Goal: Information Seeking & Learning: Learn about a topic

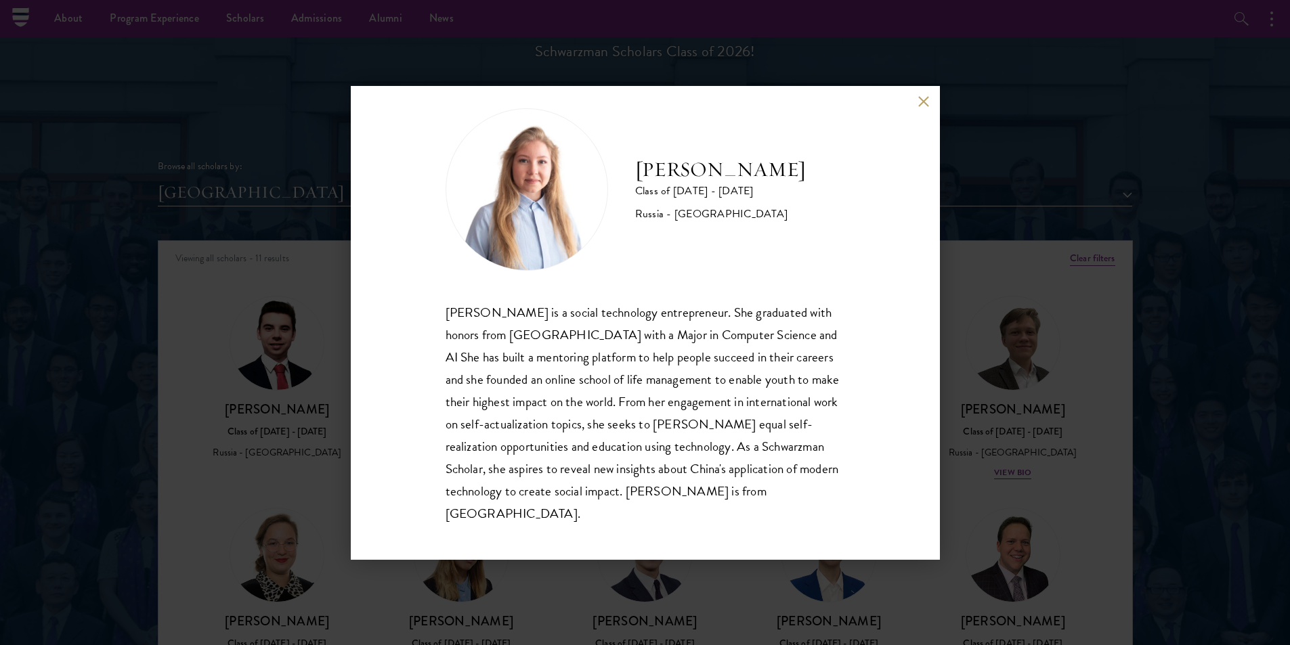
scroll to position [24, 0]
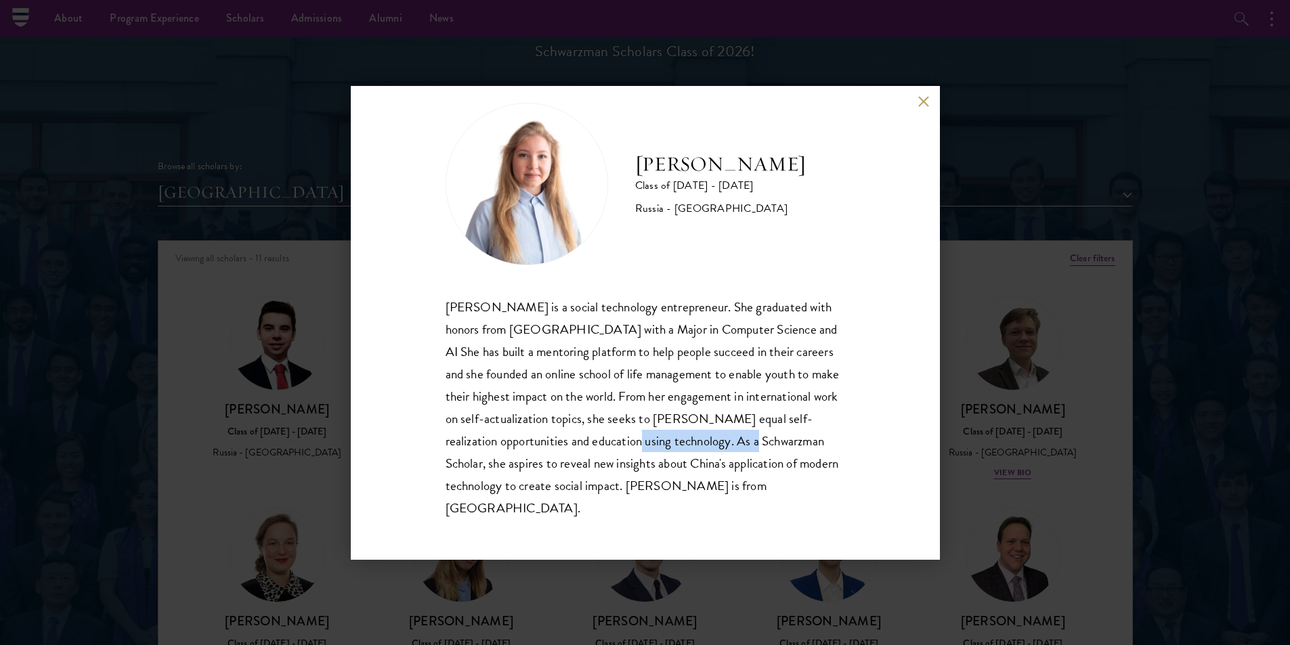
drag, startPoint x: 630, startPoint y: 440, endPoint x: 752, endPoint y: 442, distance: 121.9
click at [752, 442] on div "[PERSON_NAME] is a social technology entrepreneur. She graduated with honors fr…" at bounding box center [644, 407] width 399 height 223
click at [766, 442] on div "[PERSON_NAME] is a social technology entrepreneur. She graduated with honors fr…" at bounding box center [644, 407] width 399 height 223
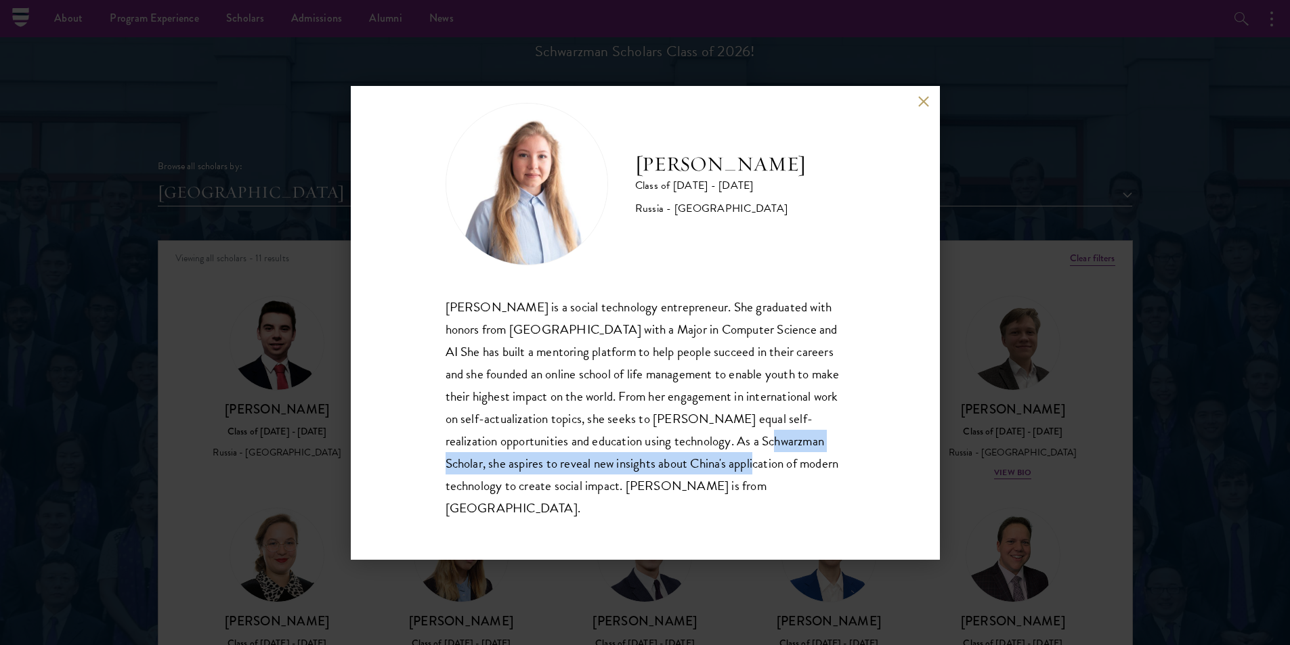
drag, startPoint x: 764, startPoint y: 443, endPoint x: 785, endPoint y: 473, distance: 35.5
click at [787, 471] on div "[PERSON_NAME] is a social technology entrepreneur. She graduated with honors fr…" at bounding box center [644, 407] width 399 height 223
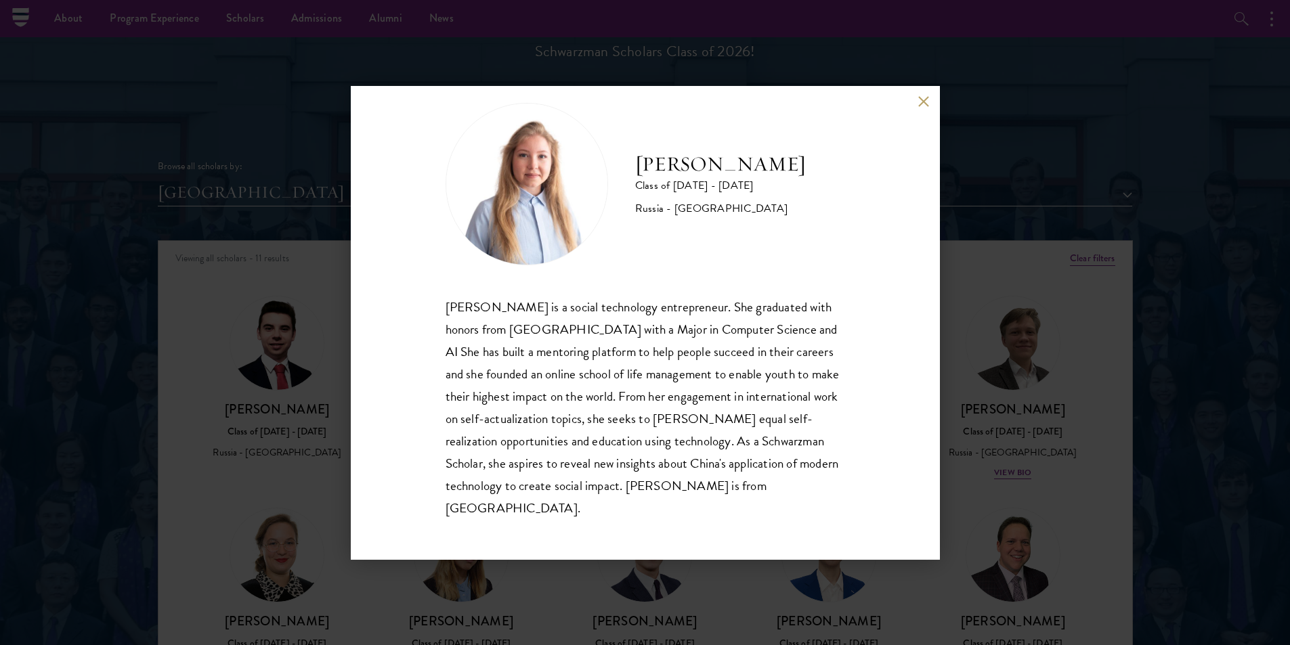
click at [489, 481] on div "[PERSON_NAME] is a social technology entrepreneur. She graduated with honors fr…" at bounding box center [644, 407] width 399 height 223
drag, startPoint x: 471, startPoint y: 488, endPoint x: 790, endPoint y: 491, distance: 318.9
click at [791, 491] on div "[PERSON_NAME] is a social technology entrepreneur. She graduated with honors fr…" at bounding box center [644, 407] width 399 height 223
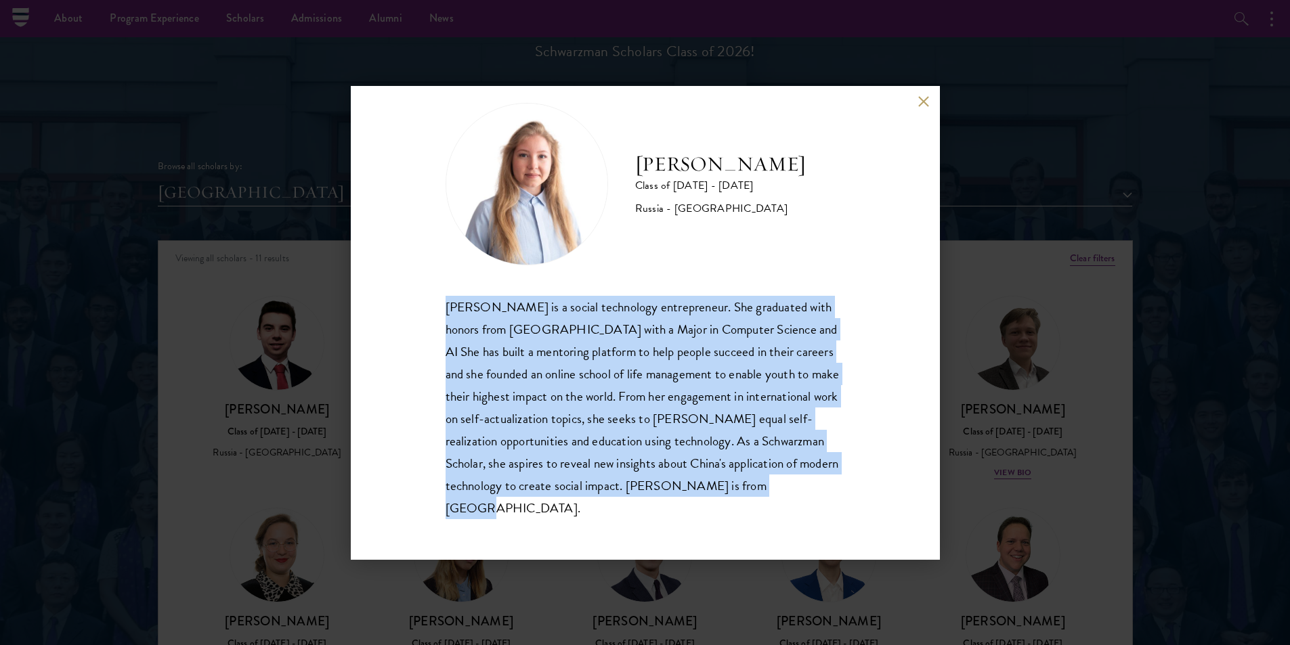
drag, startPoint x: 475, startPoint y: 506, endPoint x: 437, endPoint y: 305, distance: 205.3
click at [437, 305] on div "[PERSON_NAME] Class of [DATE] - [DATE] [GEOGRAPHIC_DATA] - [GEOGRAPHIC_DATA] [P…" at bounding box center [645, 323] width 589 height 474
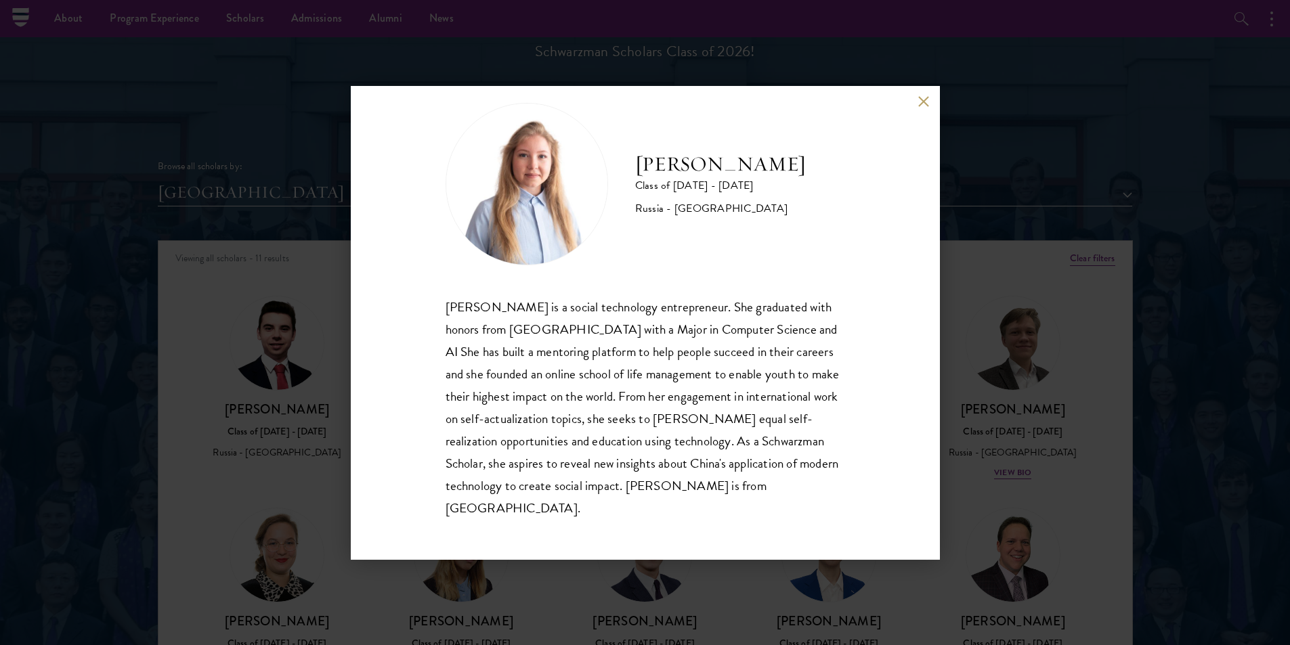
click at [1194, 284] on div "[PERSON_NAME] Class of [DATE] - [DATE] [GEOGRAPHIC_DATA] - [GEOGRAPHIC_DATA] [P…" at bounding box center [645, 322] width 1290 height 645
click at [920, 102] on div "Browse all scholars by: [GEOGRAPHIC_DATA] All Countries and Regions [GEOGRAPHIC…" at bounding box center [645, 154] width 975 height 105
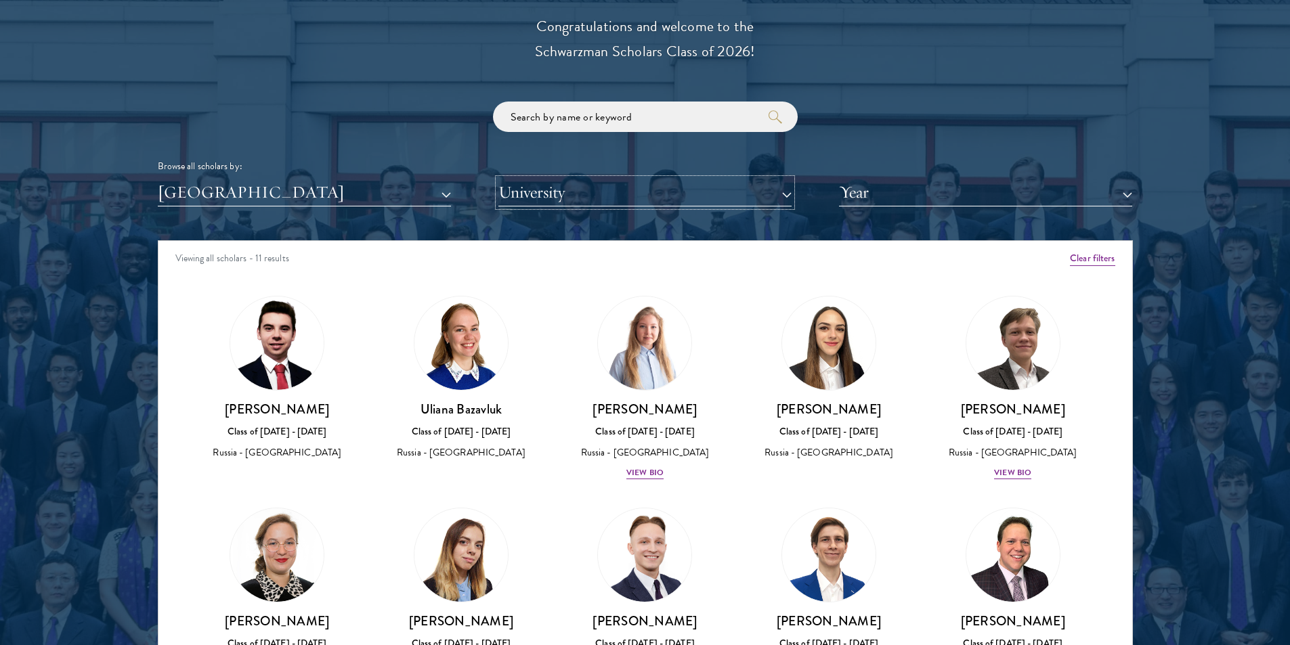
click at [542, 186] on button "University" at bounding box center [644, 193] width 293 height 28
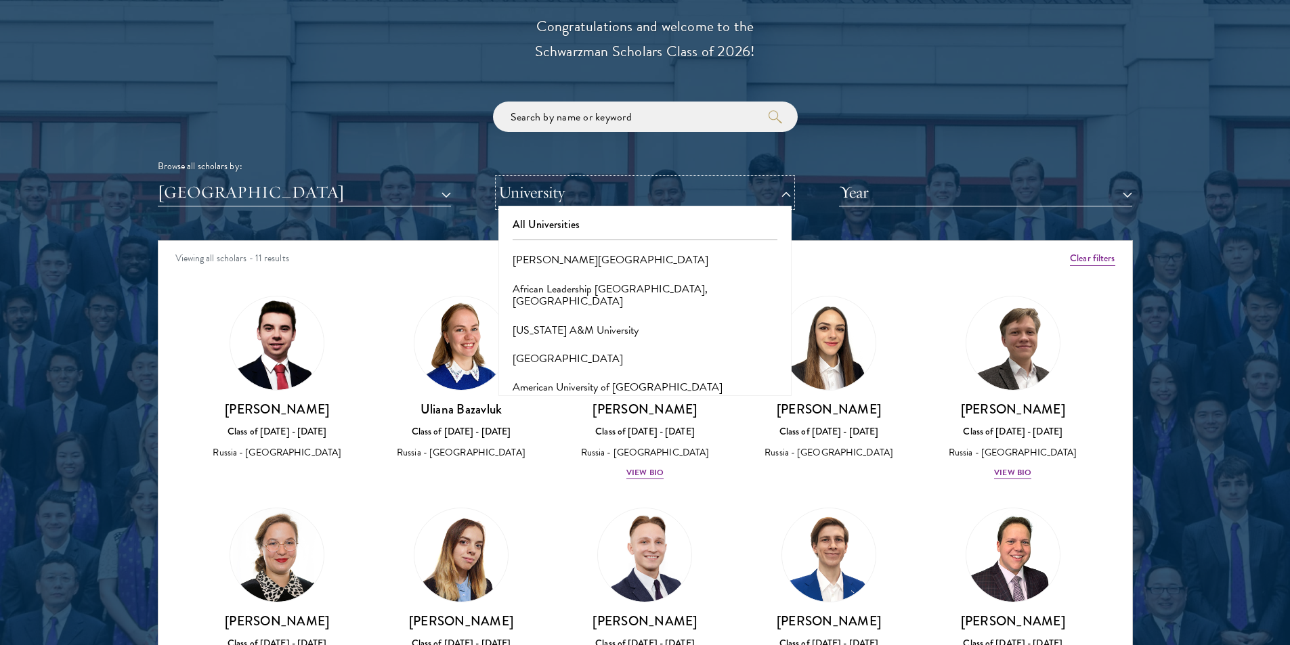
click at [539, 190] on button "University" at bounding box center [644, 193] width 293 height 28
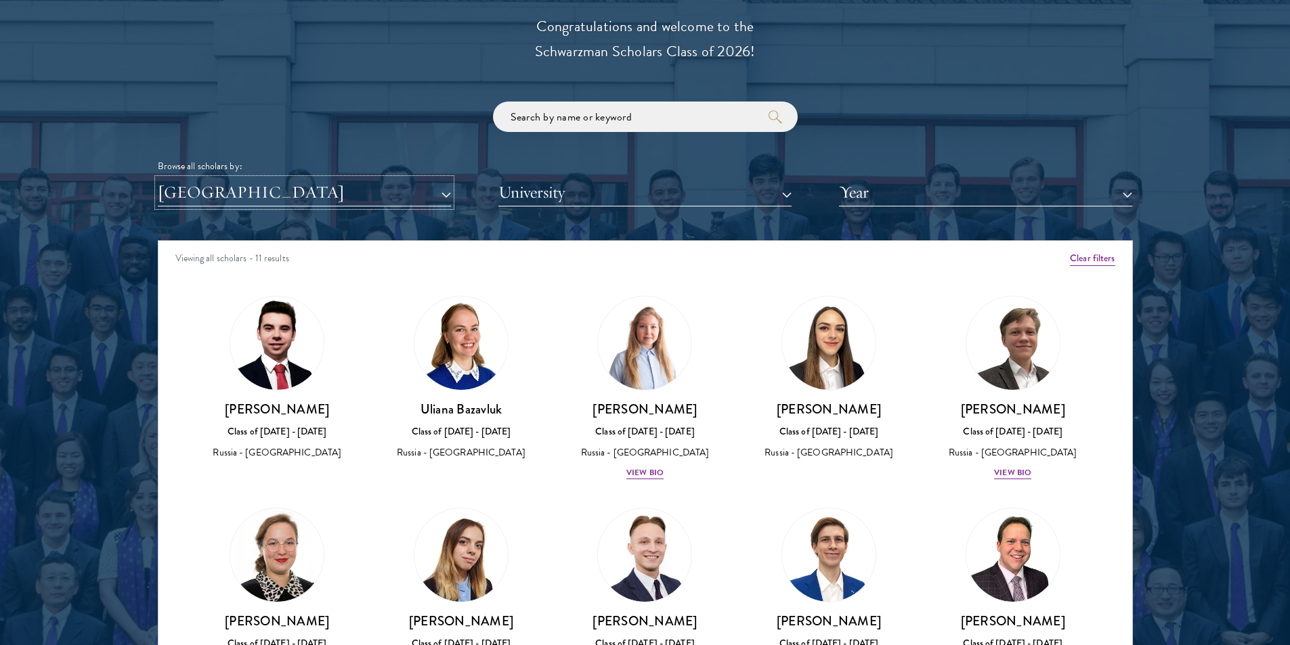
click at [435, 190] on button "[GEOGRAPHIC_DATA]" at bounding box center [304, 193] width 293 height 28
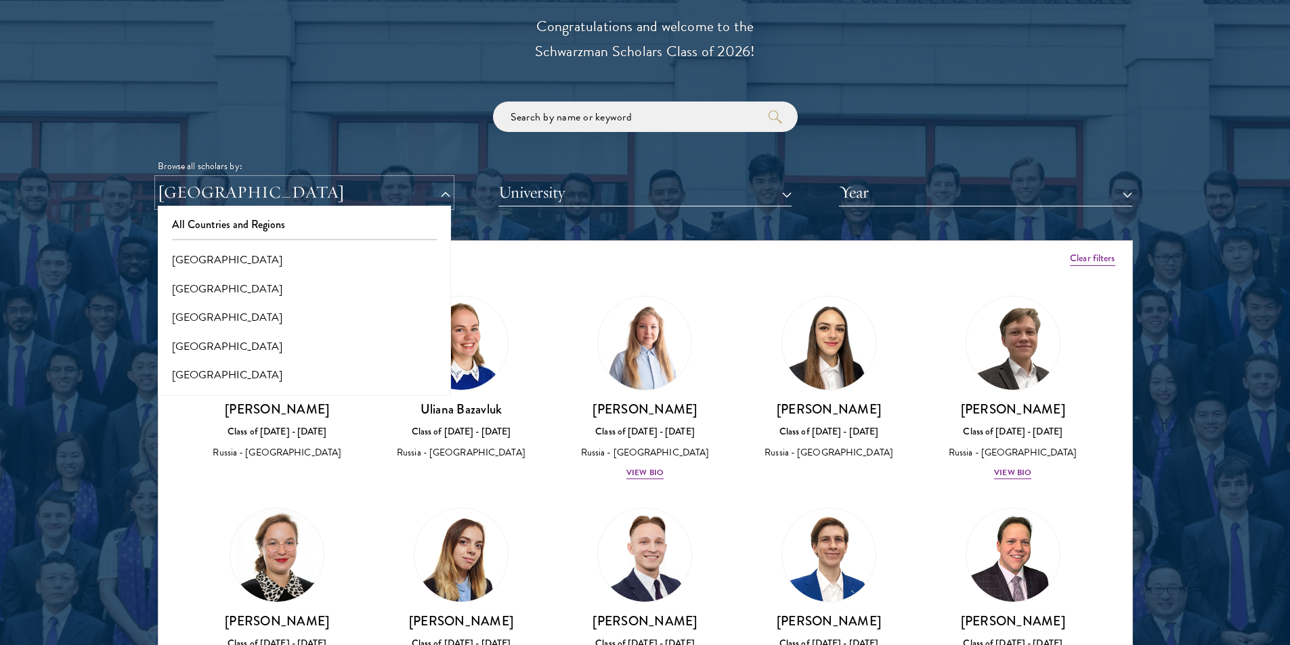
scroll to position [2234, 0]
click at [236, 301] on button "[GEOGRAPHIC_DATA]" at bounding box center [304, 293] width 285 height 28
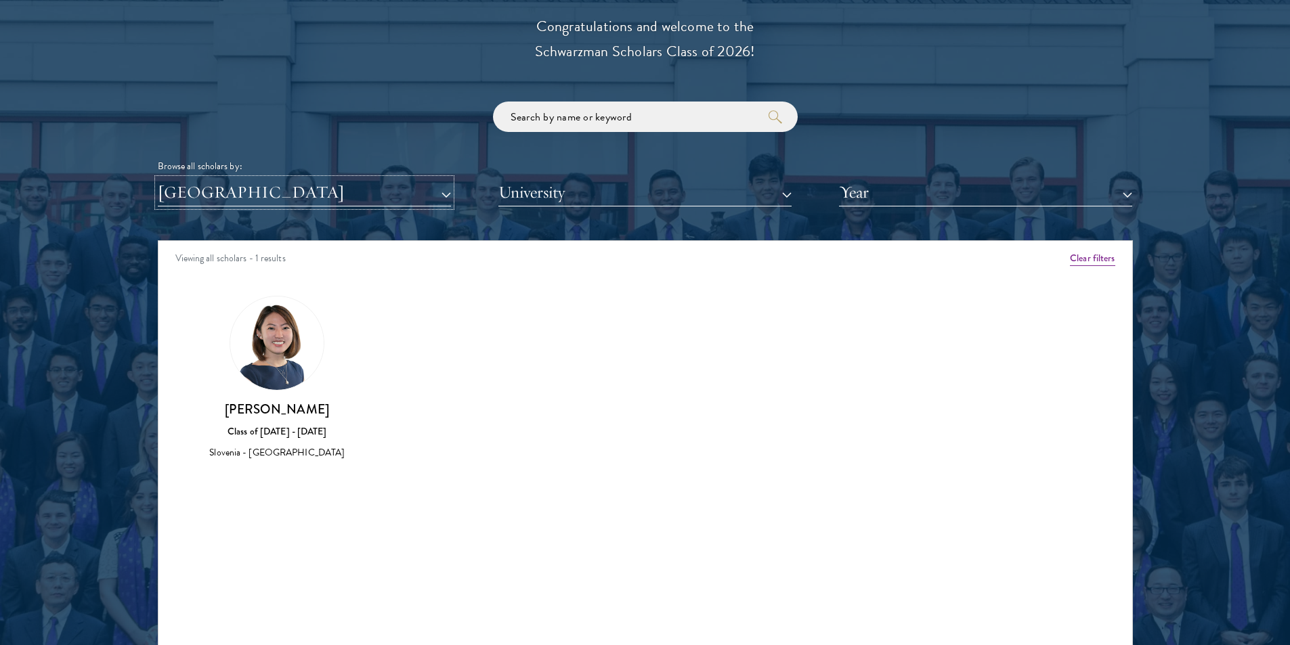
click at [392, 193] on button "[GEOGRAPHIC_DATA]" at bounding box center [304, 193] width 293 height 28
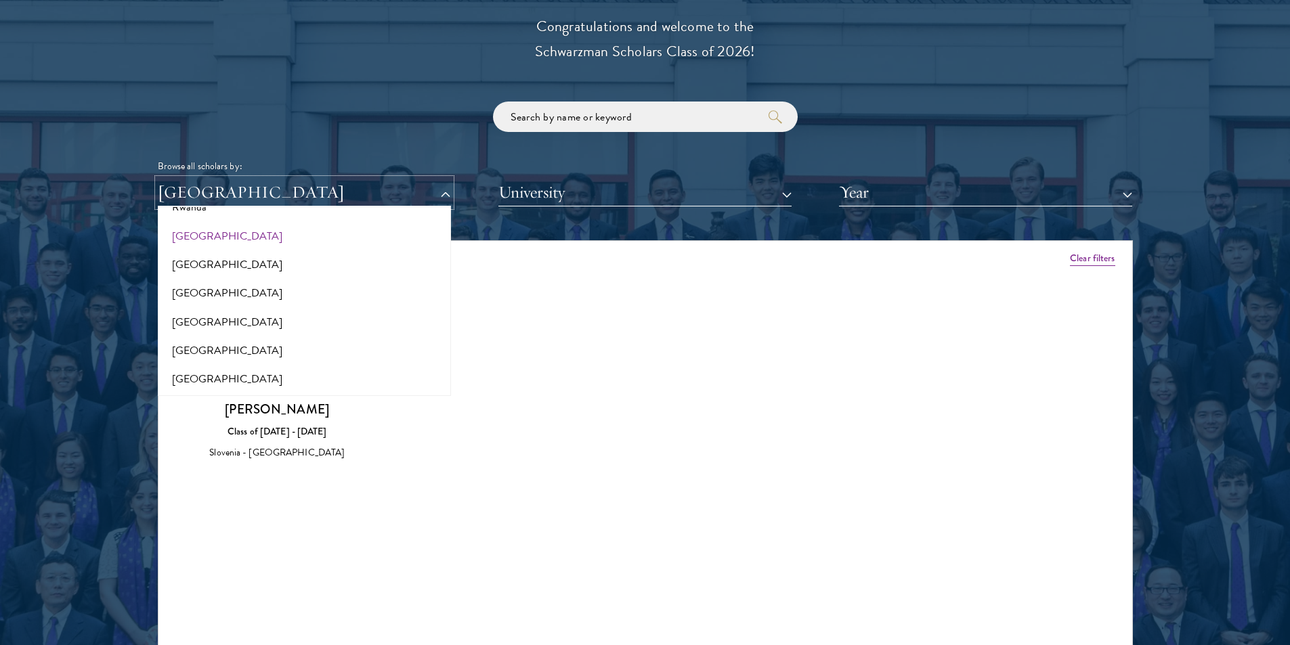
scroll to position [2302, 0]
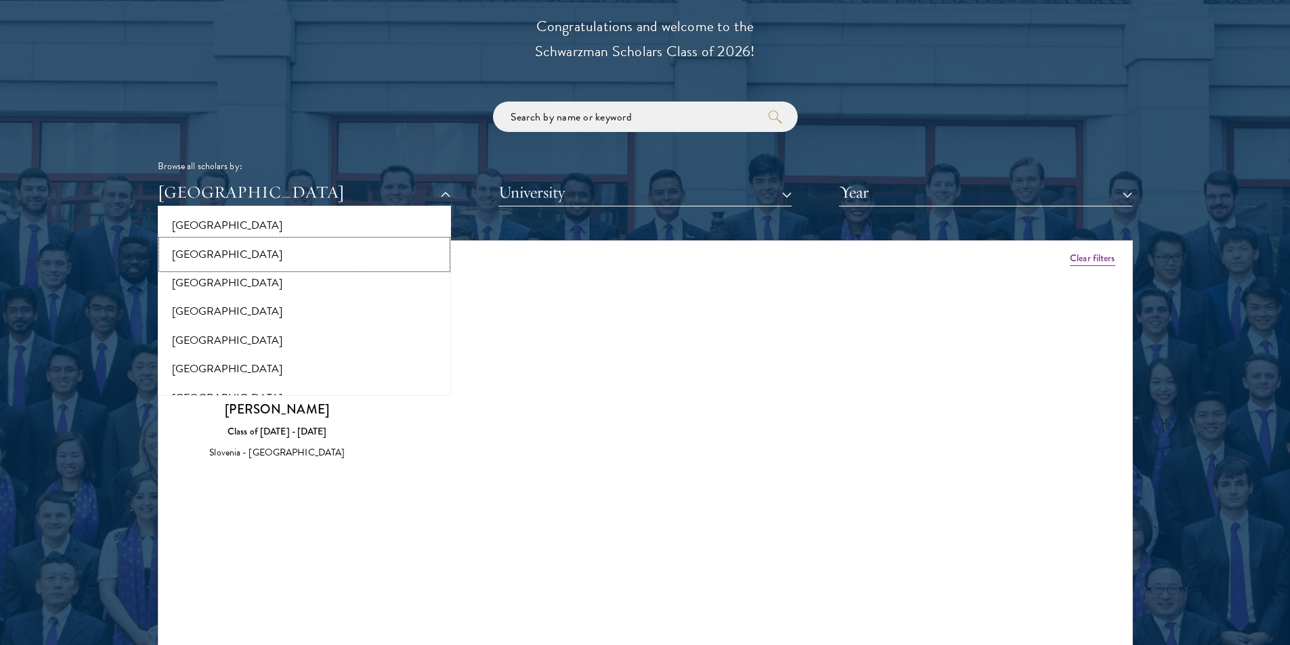
click at [228, 248] on button "[GEOGRAPHIC_DATA]" at bounding box center [304, 254] width 285 height 28
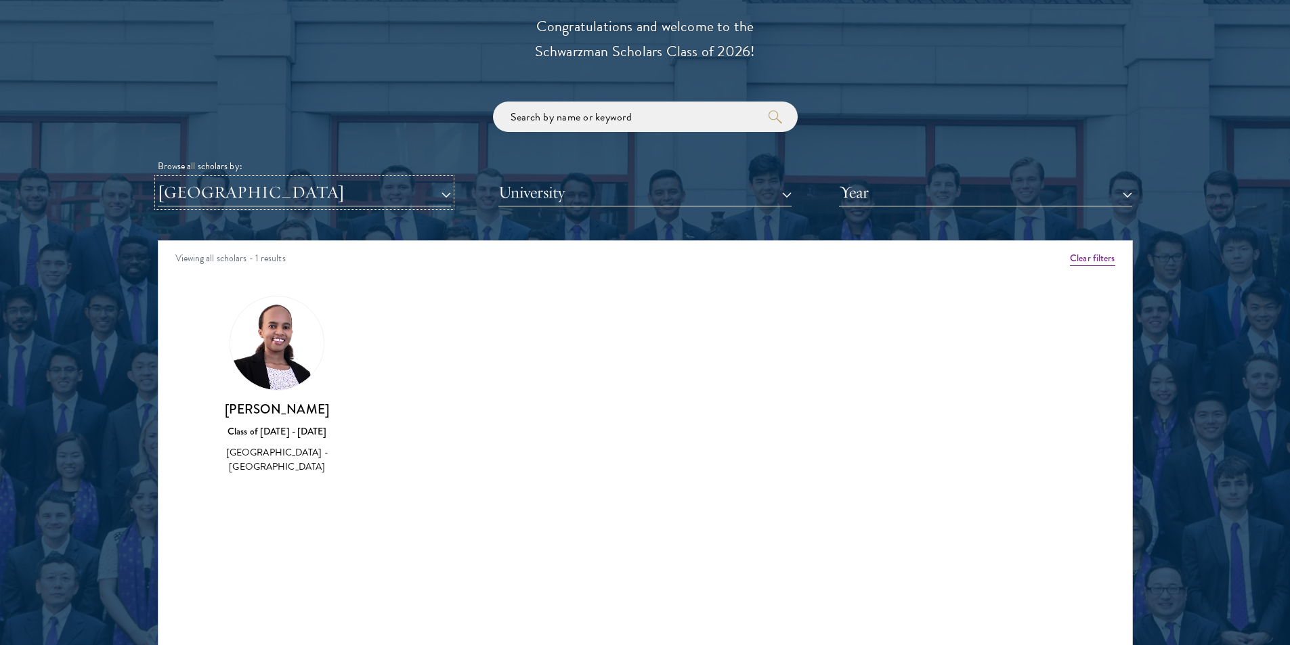
click at [366, 198] on button "[GEOGRAPHIC_DATA]" at bounding box center [304, 193] width 293 height 28
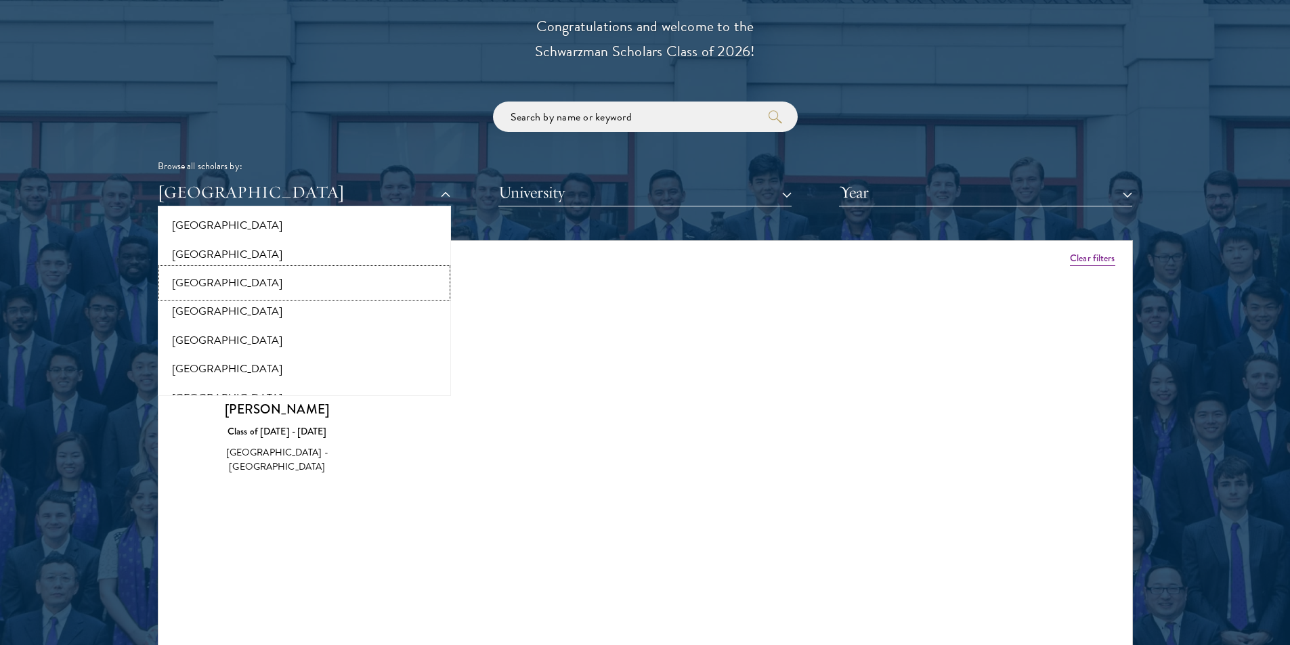
click at [311, 287] on button "[GEOGRAPHIC_DATA]" at bounding box center [304, 283] width 285 height 28
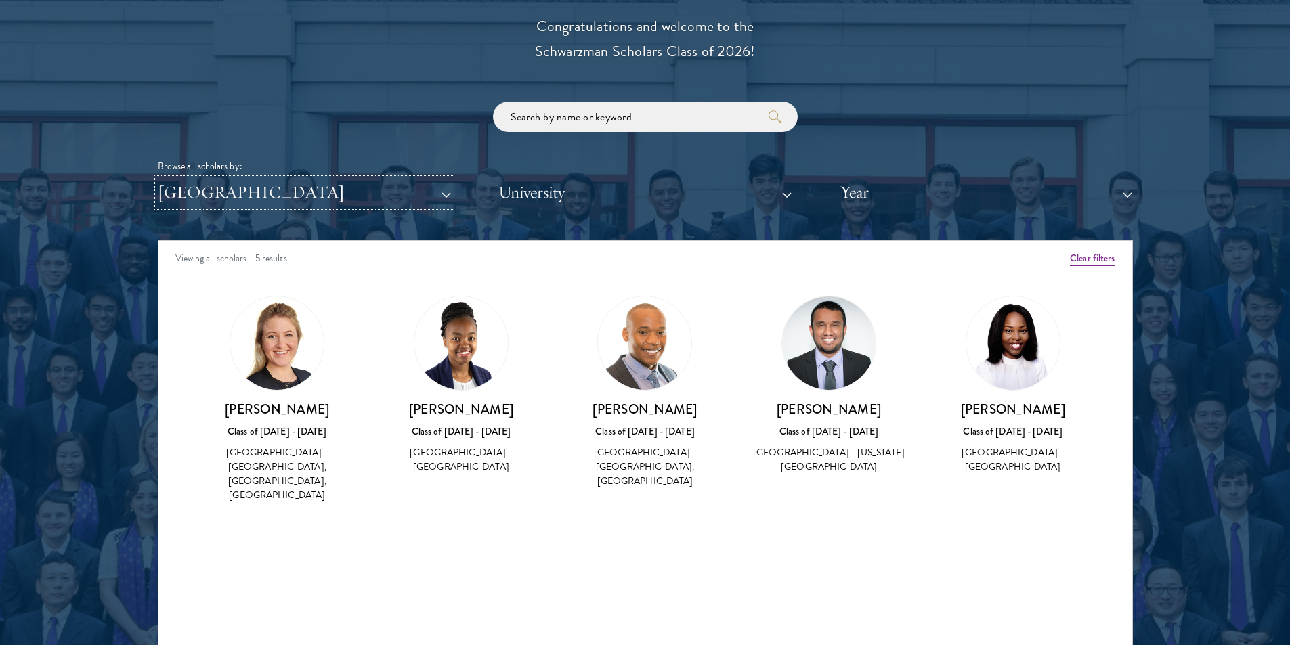
click at [397, 200] on button "[GEOGRAPHIC_DATA]" at bounding box center [304, 193] width 293 height 28
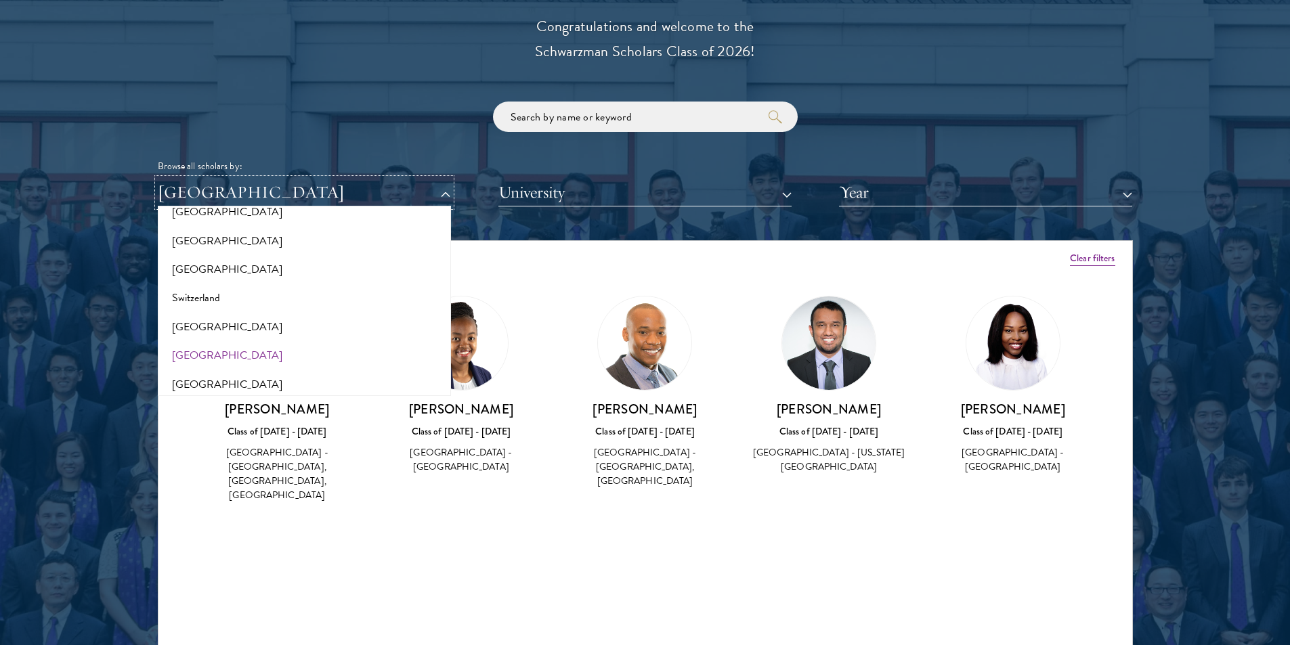
scroll to position [2437, 0]
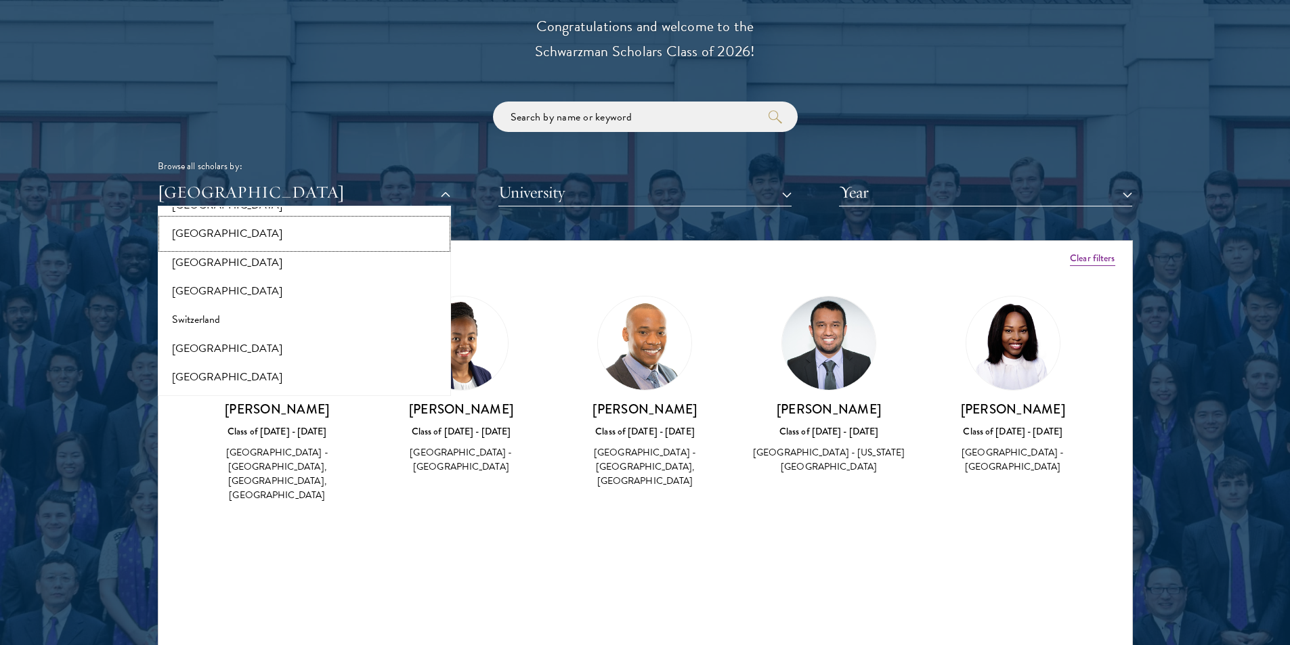
click at [196, 231] on button "[GEOGRAPHIC_DATA]" at bounding box center [304, 233] width 285 height 28
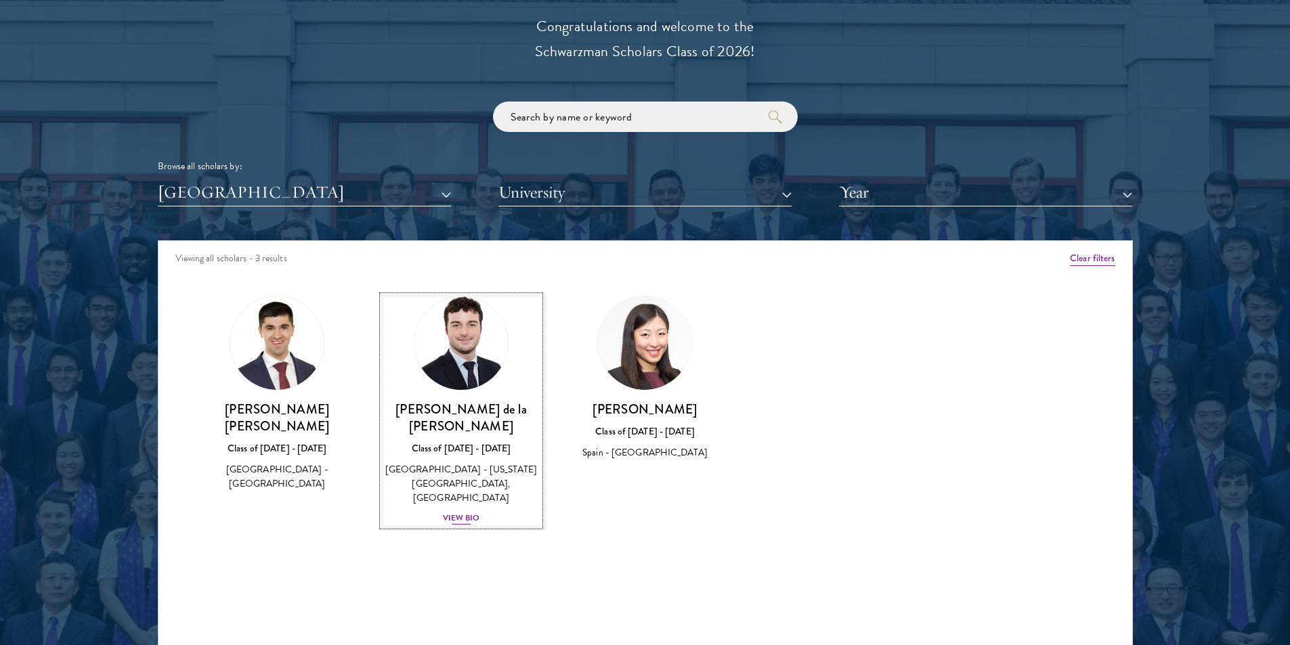
click at [468, 512] on div "View Bio" at bounding box center [461, 518] width 37 height 13
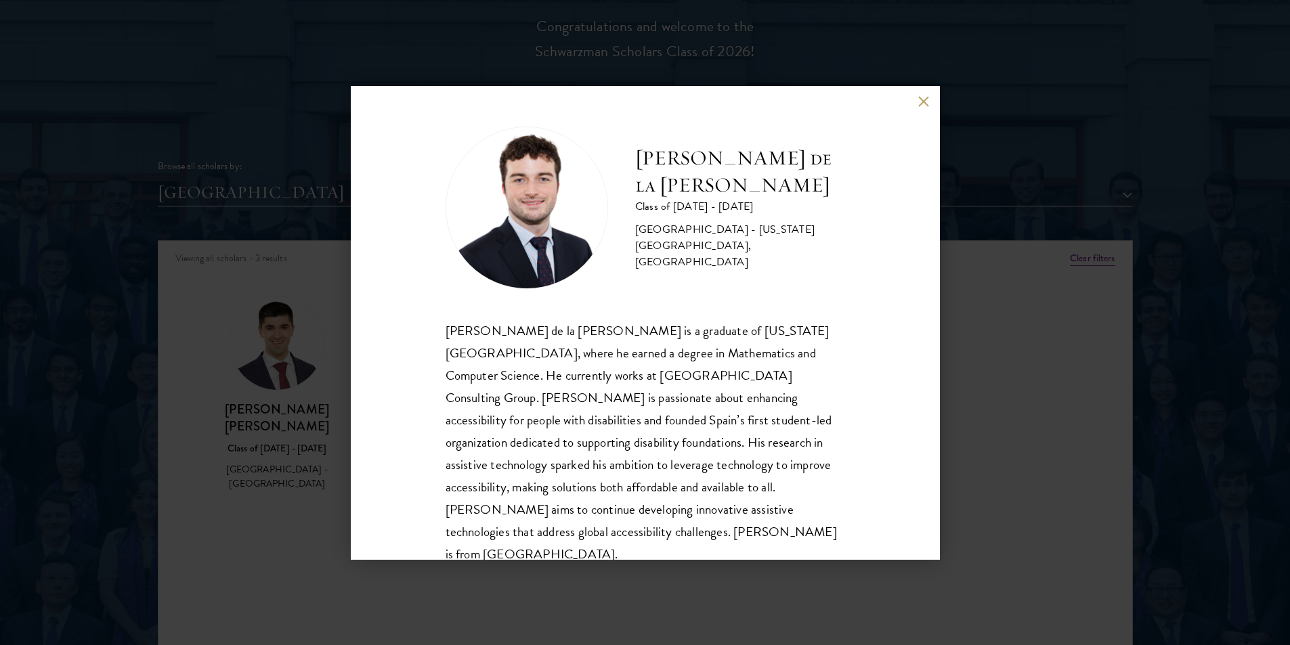
scroll to position [1, 0]
click at [923, 103] on button at bounding box center [924, 102] width 12 height 12
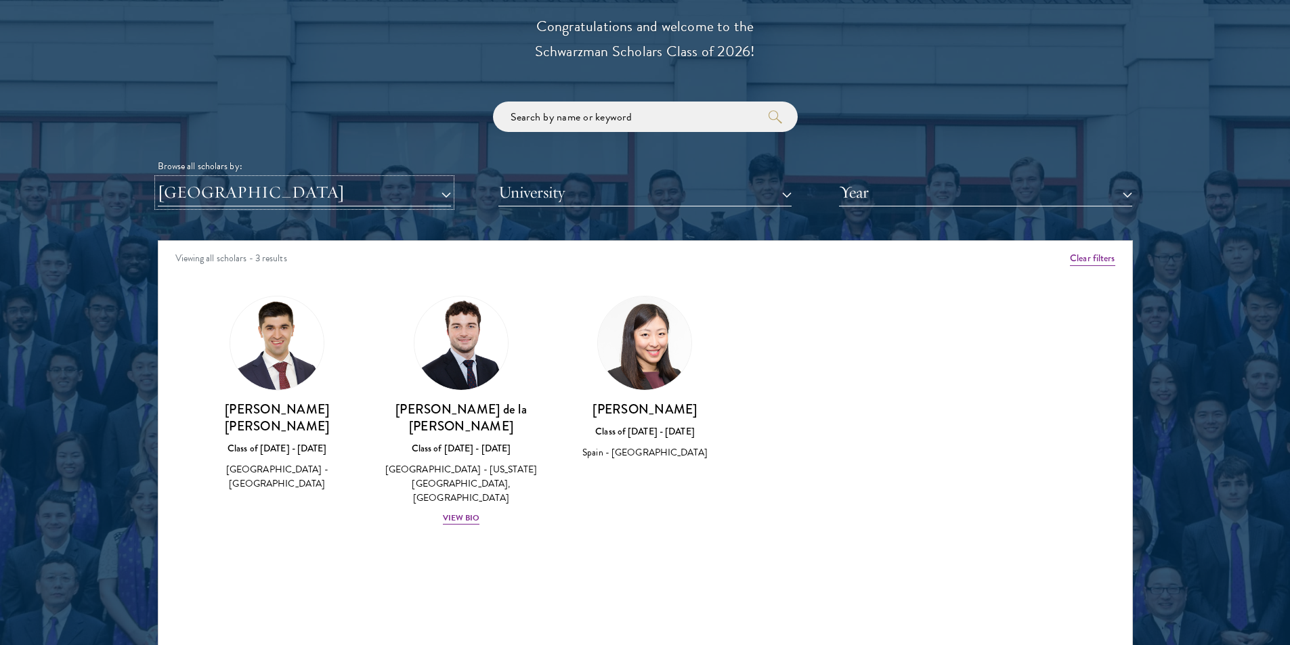
click at [391, 196] on button "[GEOGRAPHIC_DATA]" at bounding box center [304, 193] width 293 height 28
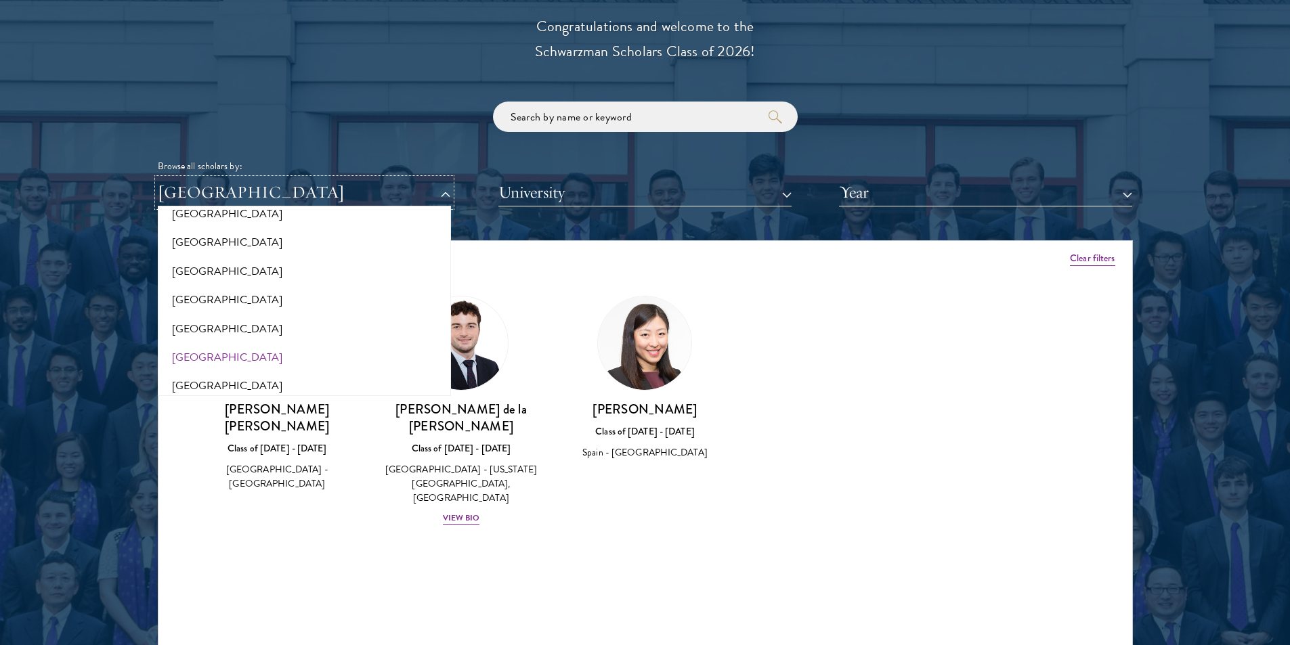
scroll to position [2771, 0]
click at [200, 250] on button "[GEOGRAPHIC_DATA]" at bounding box center [304, 244] width 285 height 28
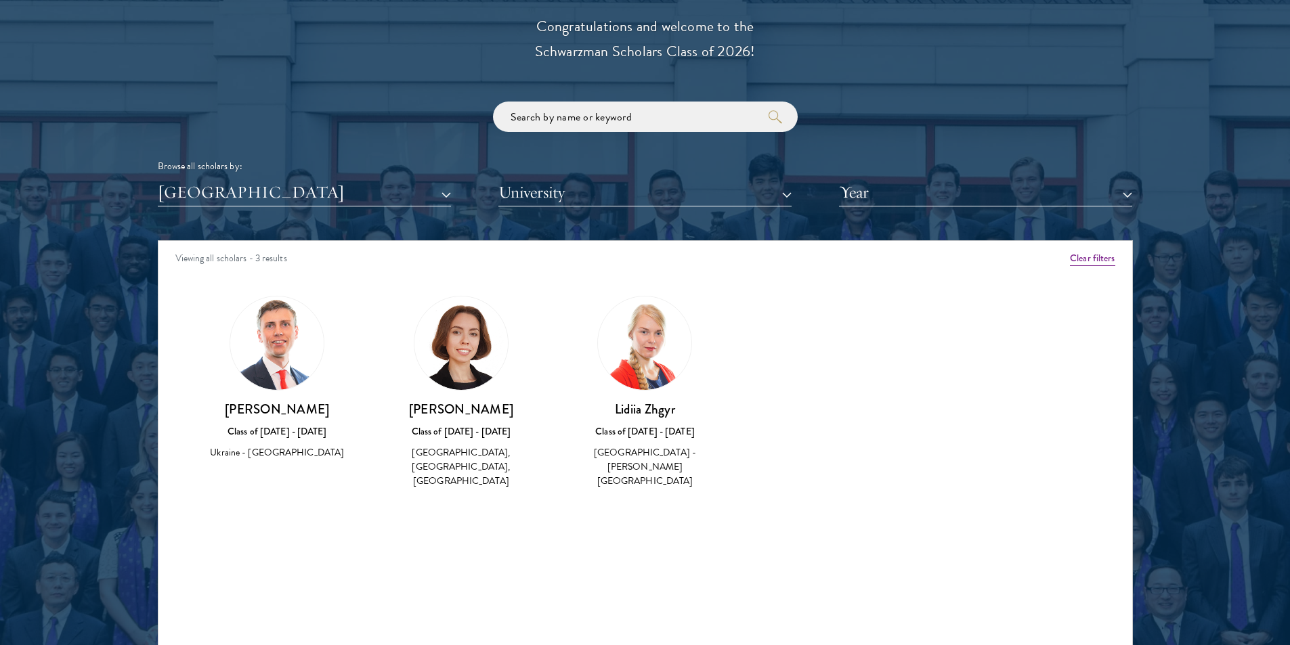
click at [460, 330] on img at bounding box center [460, 343] width 93 height 93
click at [399, 204] on button "[GEOGRAPHIC_DATA]" at bounding box center [304, 193] width 293 height 28
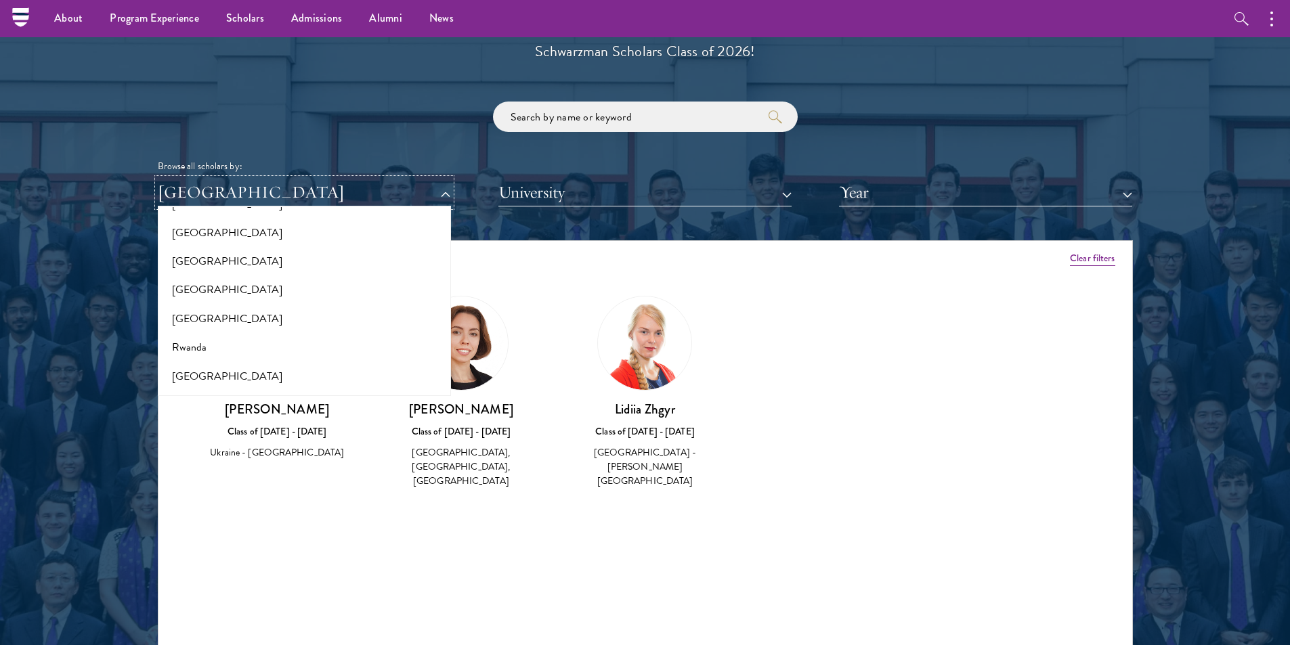
scroll to position [2026, 0]
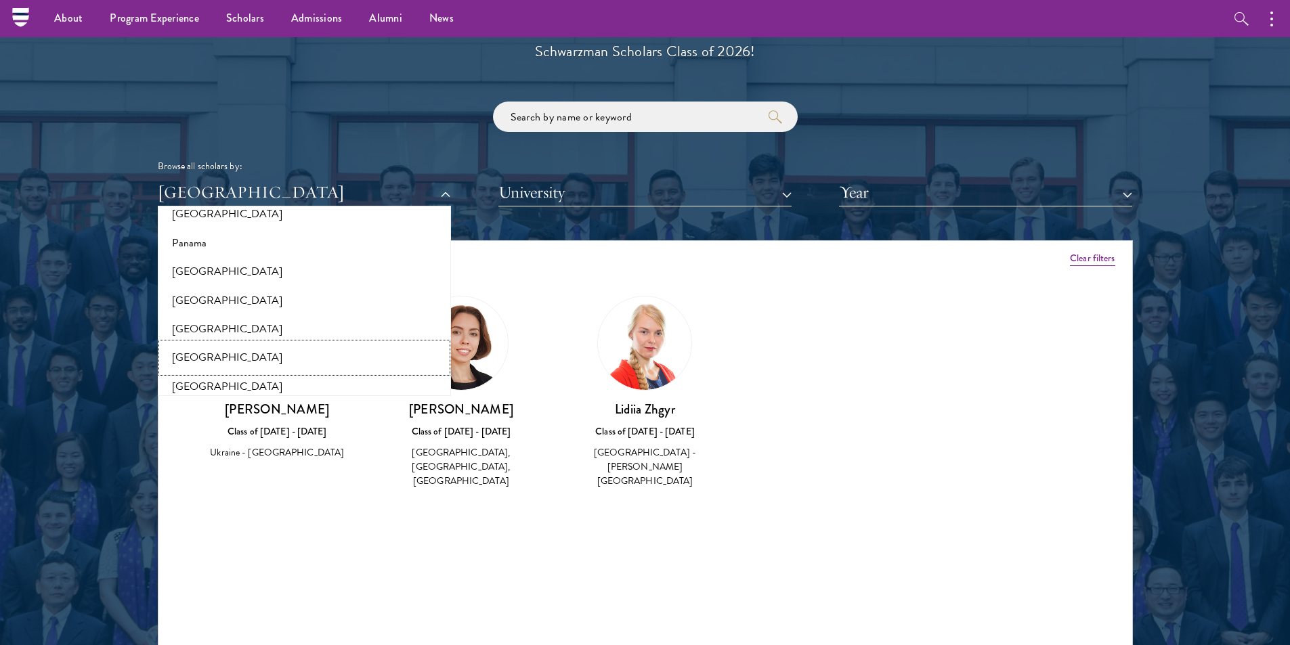
click at [191, 351] on button "[GEOGRAPHIC_DATA]" at bounding box center [304, 357] width 285 height 28
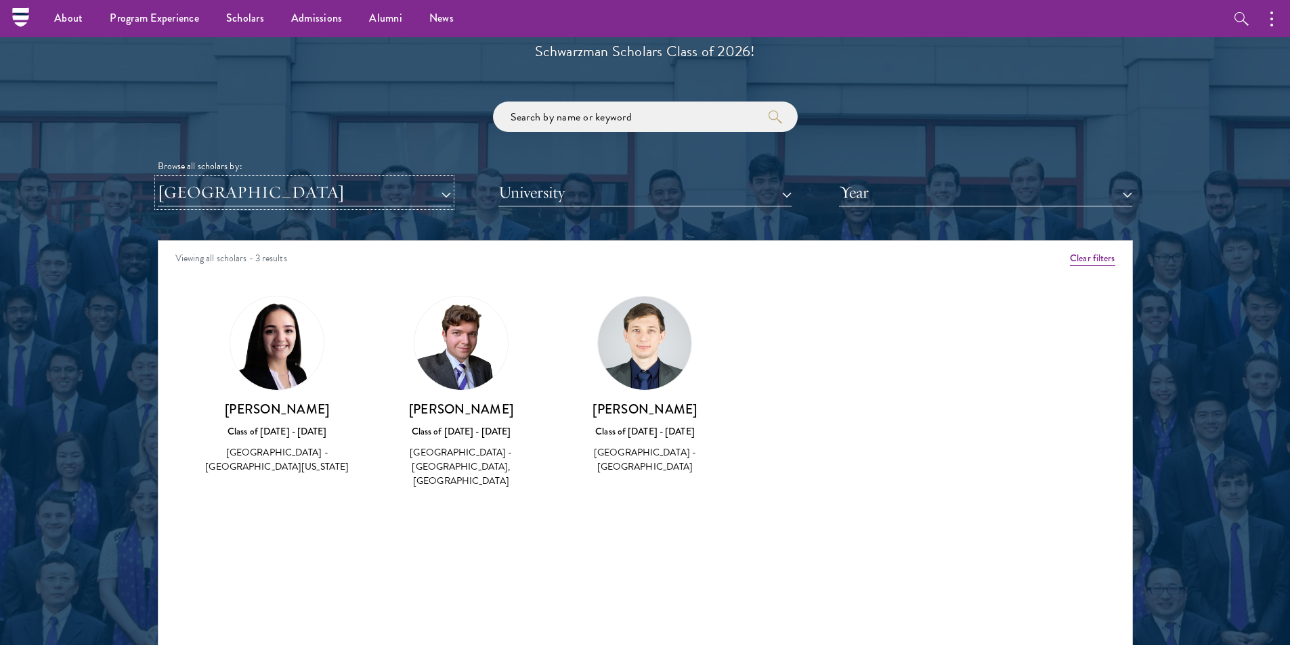
click at [387, 204] on button "[GEOGRAPHIC_DATA]" at bounding box center [304, 193] width 293 height 28
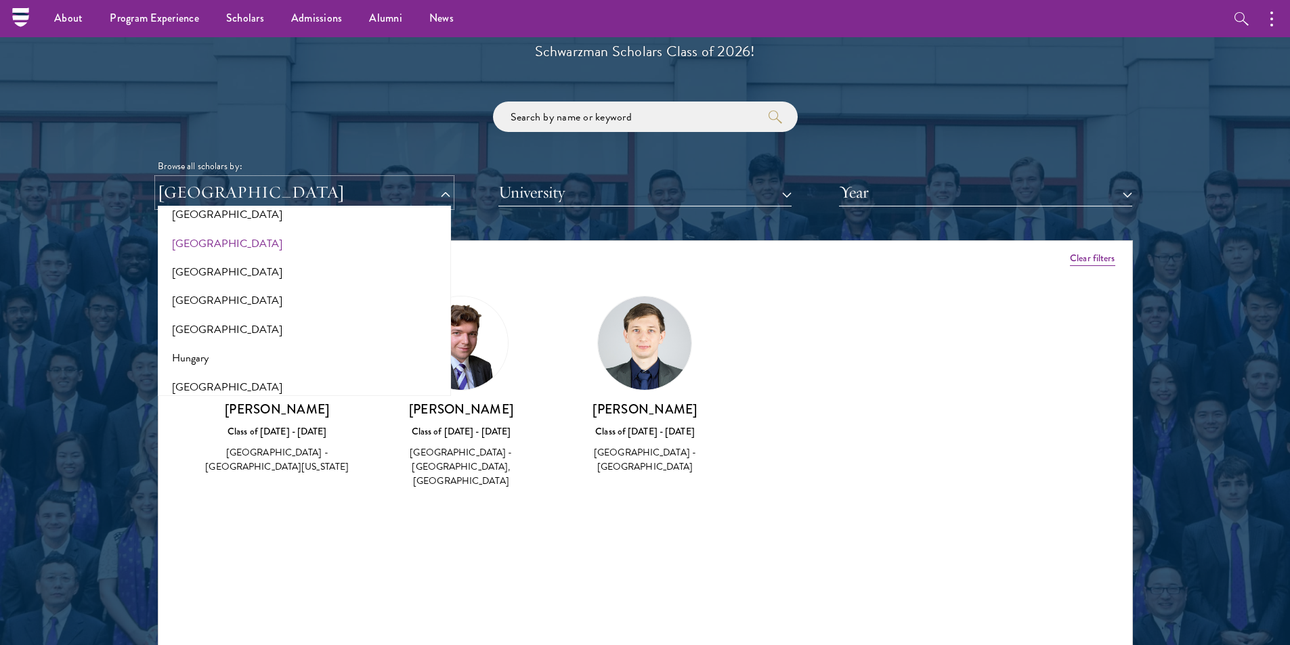
scroll to position [875, 0]
click at [202, 319] on button "[GEOGRAPHIC_DATA]" at bounding box center [304, 332] width 285 height 28
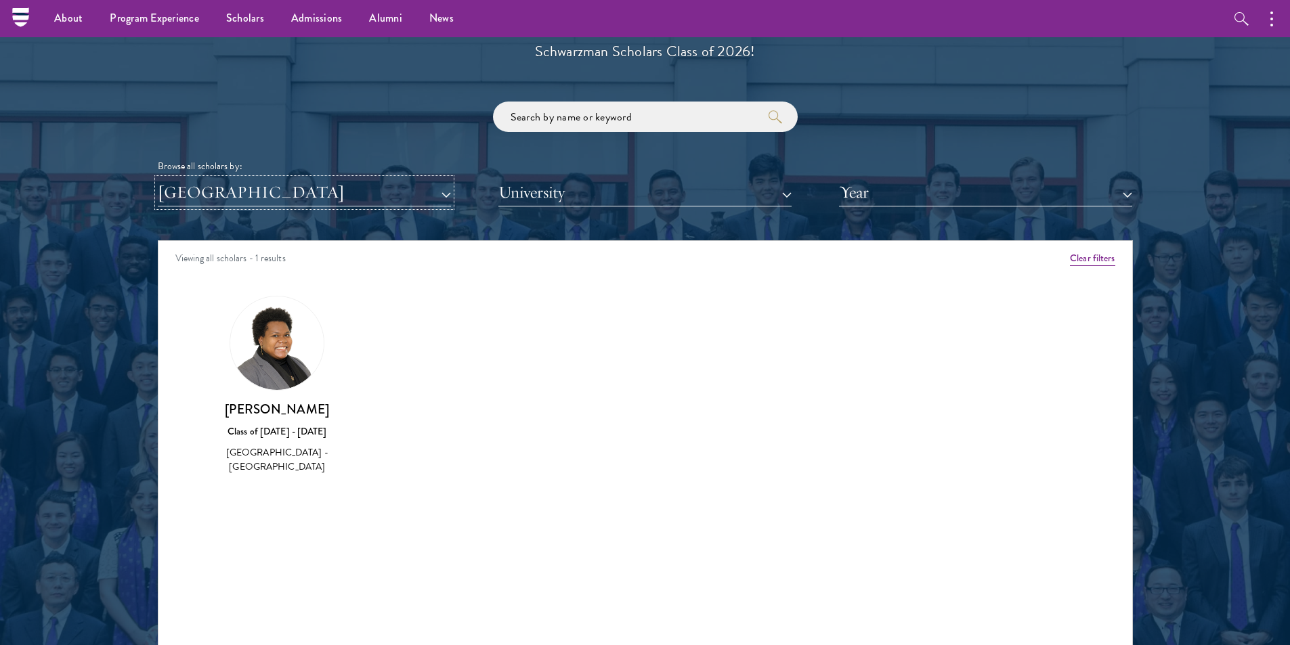
click at [353, 196] on button "[GEOGRAPHIC_DATA]" at bounding box center [304, 193] width 293 height 28
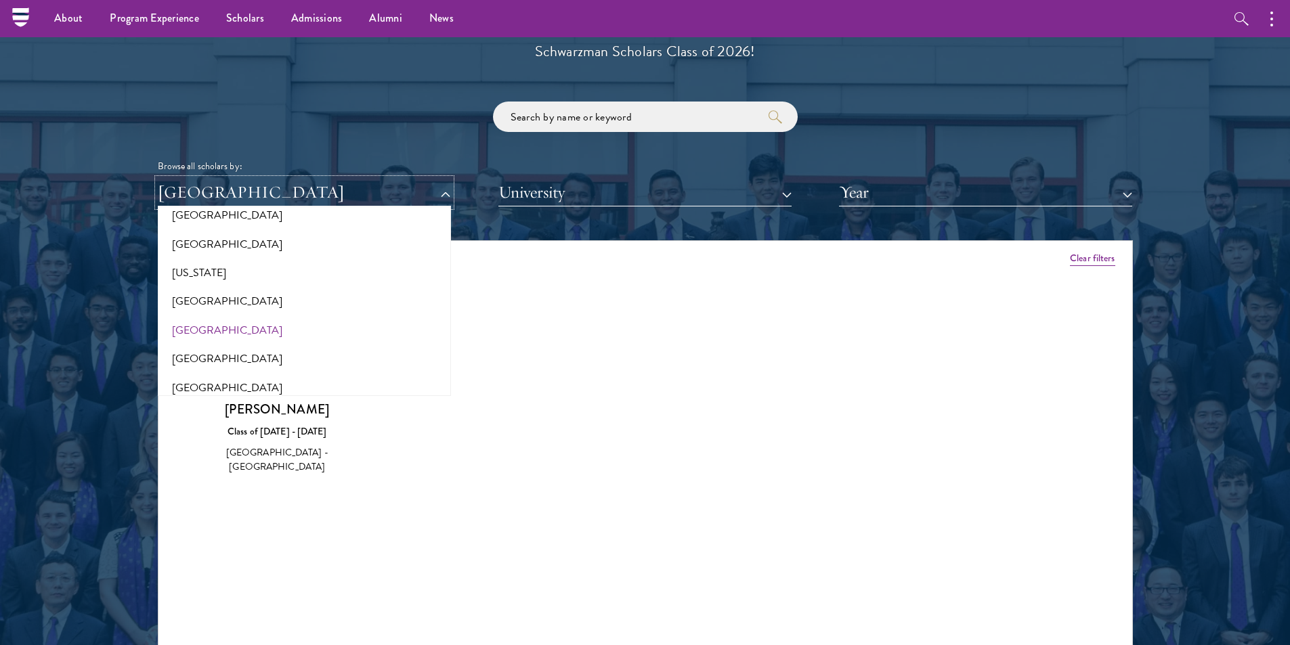
scroll to position [740, 0]
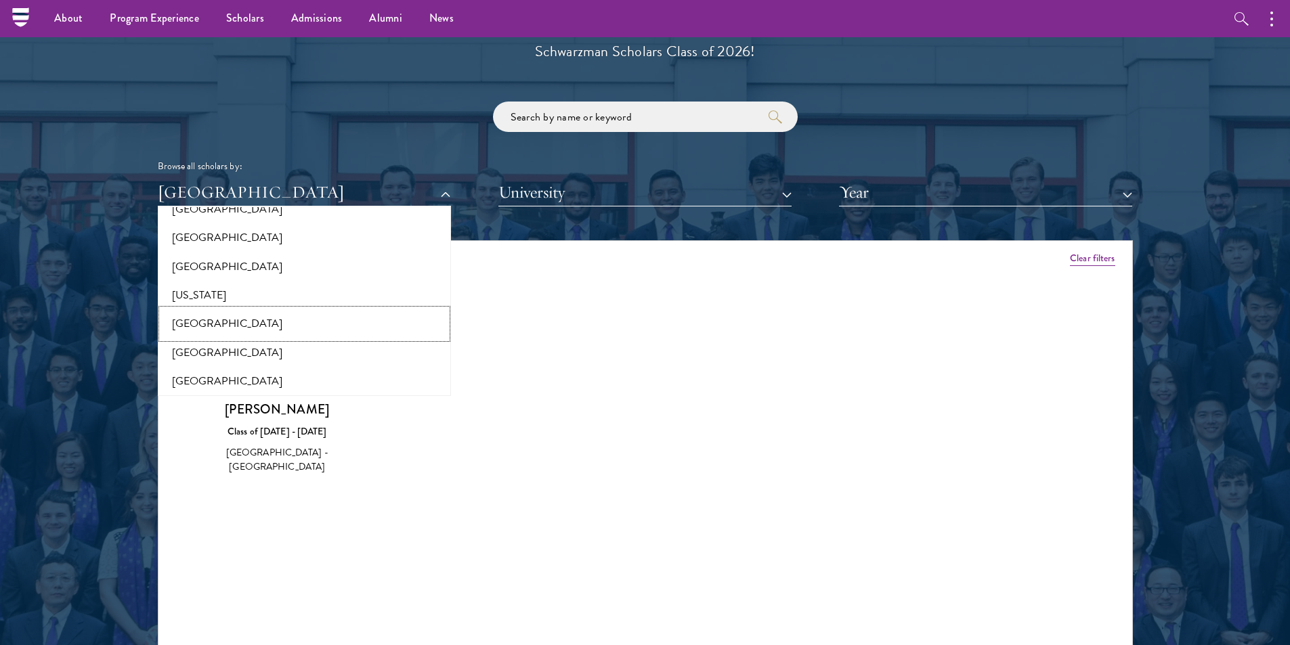
click at [245, 328] on button "[GEOGRAPHIC_DATA]" at bounding box center [304, 323] width 285 height 28
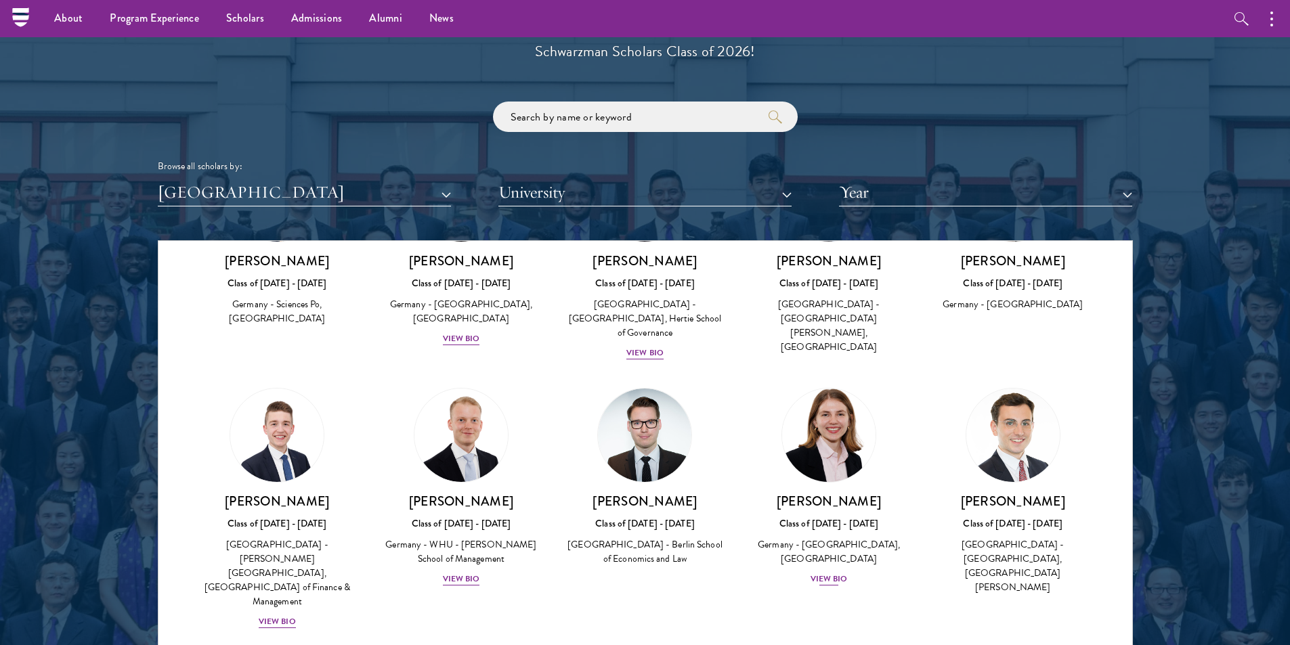
scroll to position [448, 0]
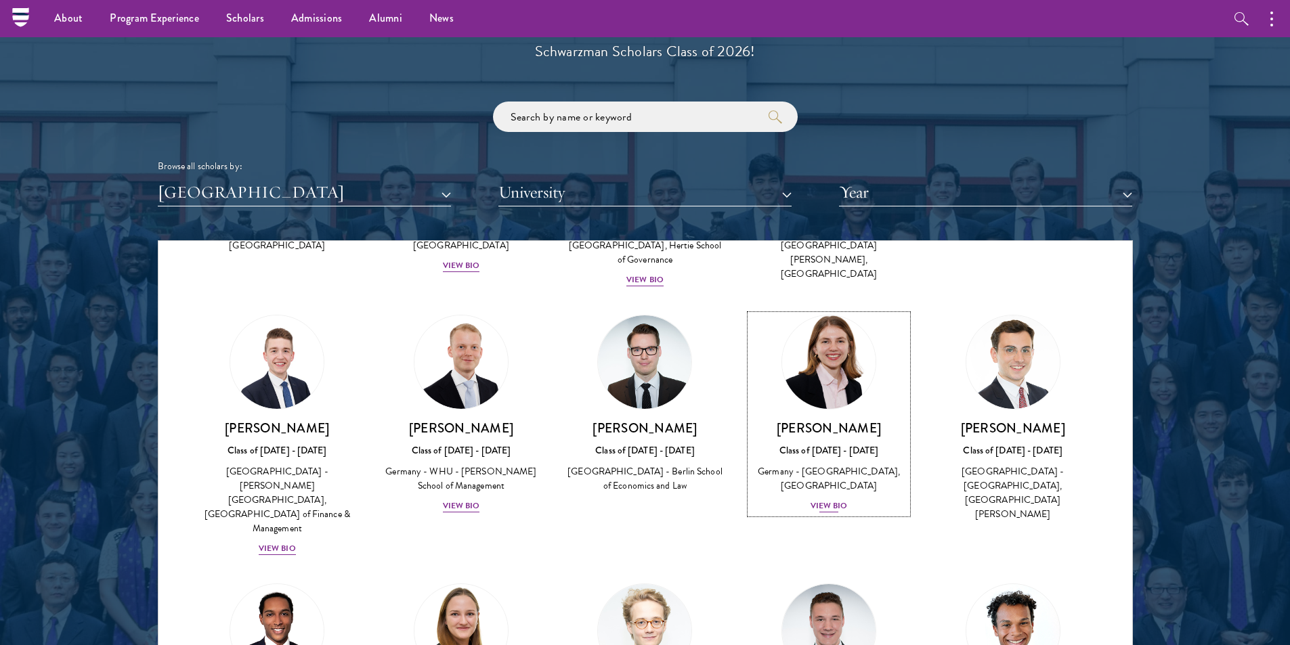
click at [823, 466] on div "[PERSON_NAME] Class of [DATE] - [DATE] [GEOGRAPHIC_DATA] - [GEOGRAPHIC_DATA], […" at bounding box center [828, 467] width 157 height 94
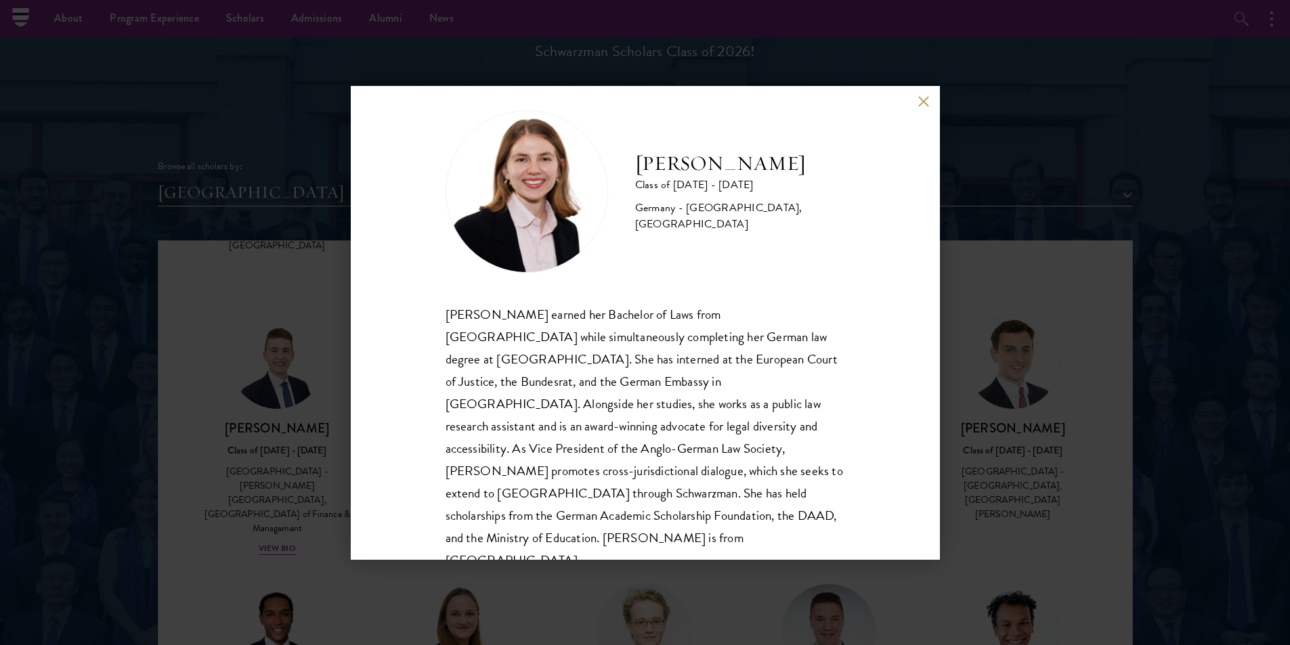
scroll to position [24, 0]
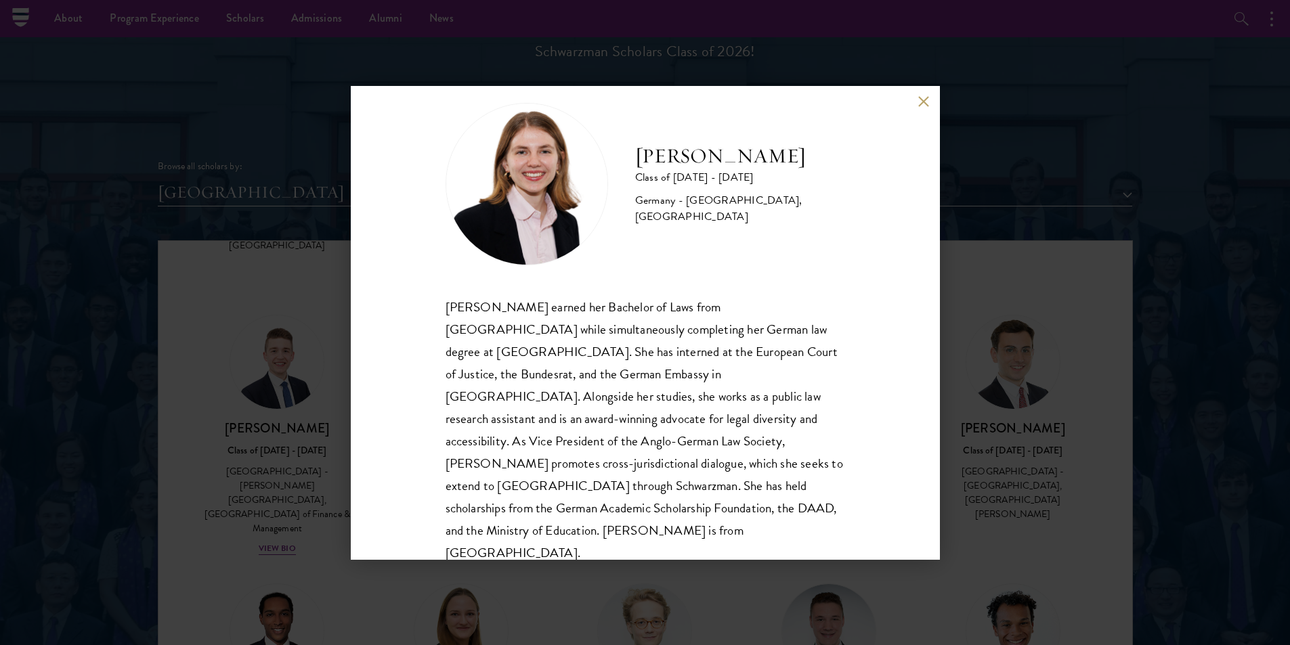
drag, startPoint x: 1016, startPoint y: 348, endPoint x: 852, endPoint y: 271, distance: 181.1
click at [1016, 349] on div "[PERSON_NAME] Class of [DATE] - [DATE] [GEOGRAPHIC_DATA] - [GEOGRAPHIC_DATA], […" at bounding box center [645, 322] width 1290 height 645
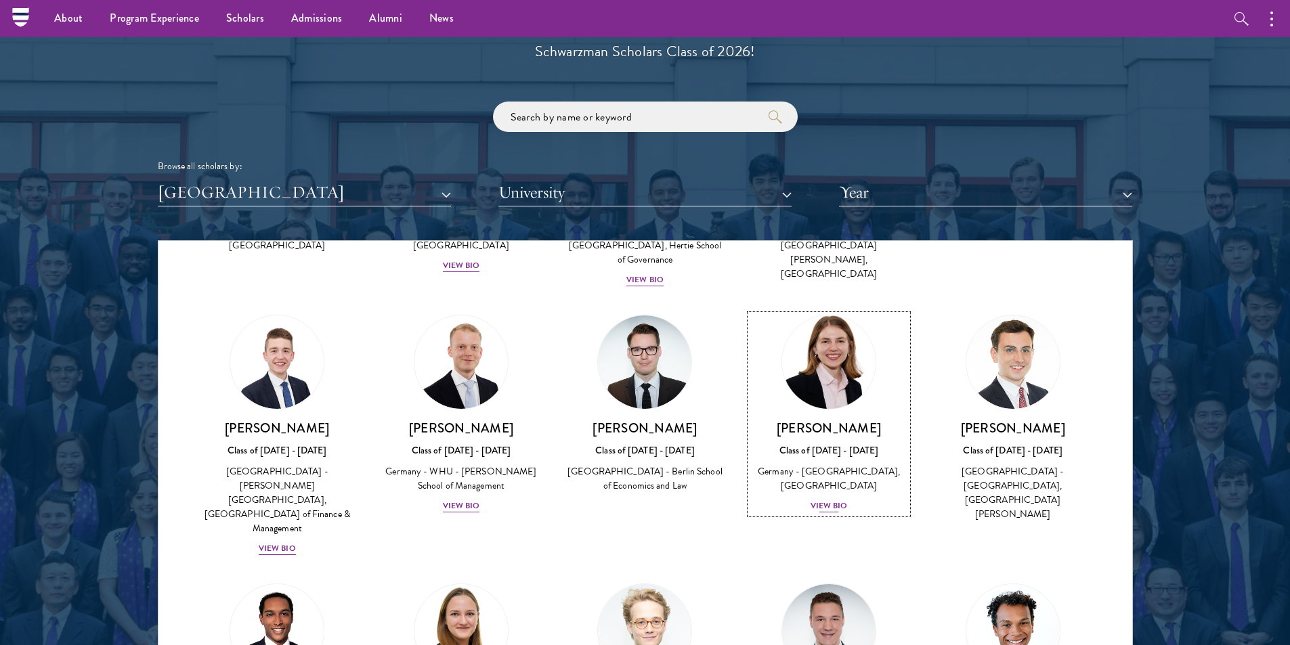
click at [837, 432] on div "[PERSON_NAME] Class of [DATE] - [DATE] [GEOGRAPHIC_DATA] - [GEOGRAPHIC_DATA], […" at bounding box center [828, 467] width 157 height 94
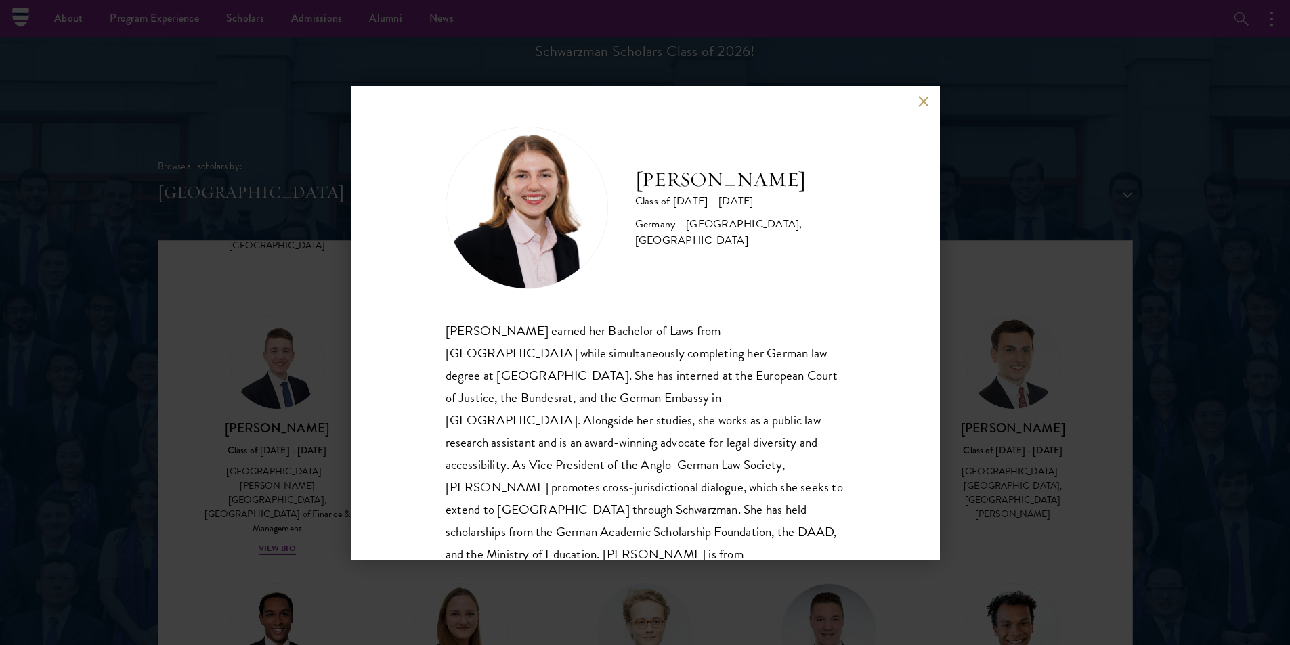
click at [922, 104] on button at bounding box center [924, 102] width 12 height 12
